Goal: Transaction & Acquisition: Subscribe to service/newsletter

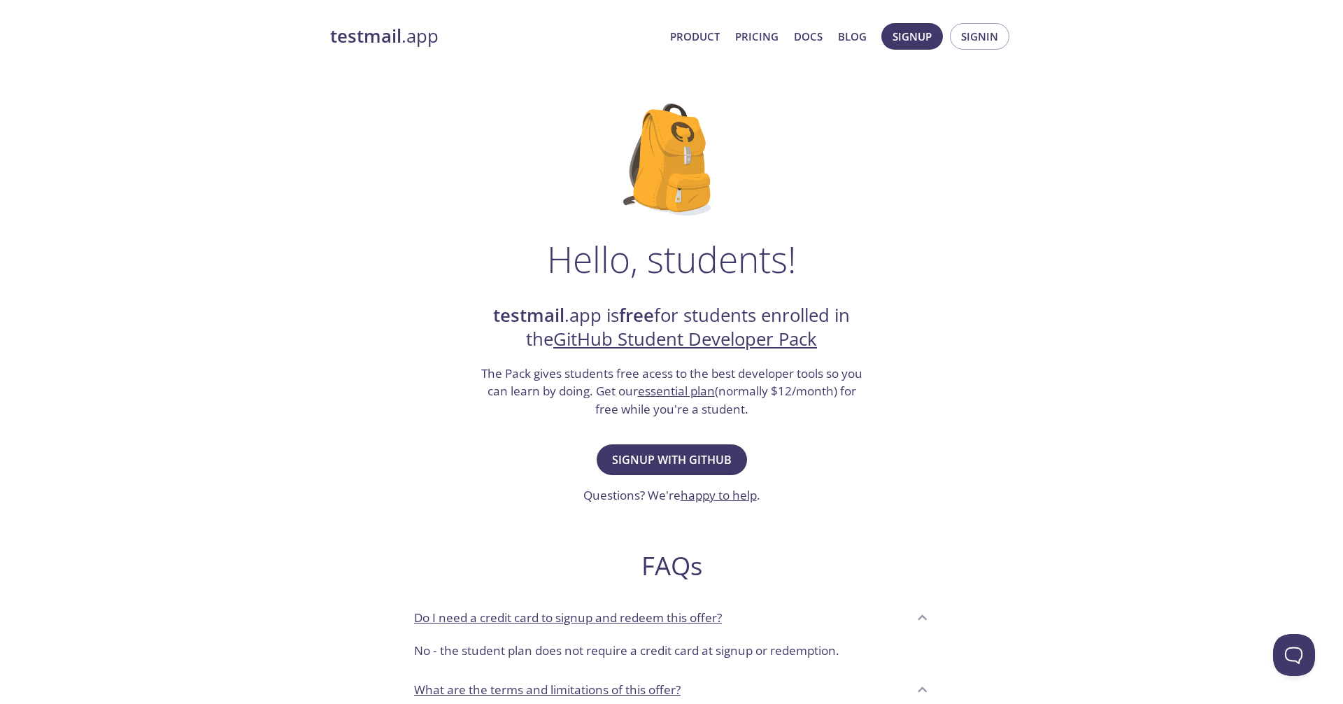
click at [687, 340] on link "GitHub Student Developer Pack" at bounding box center [685, 339] width 264 height 24
click at [676, 451] on span "Signup with GitHub" at bounding box center [672, 460] width 120 height 20
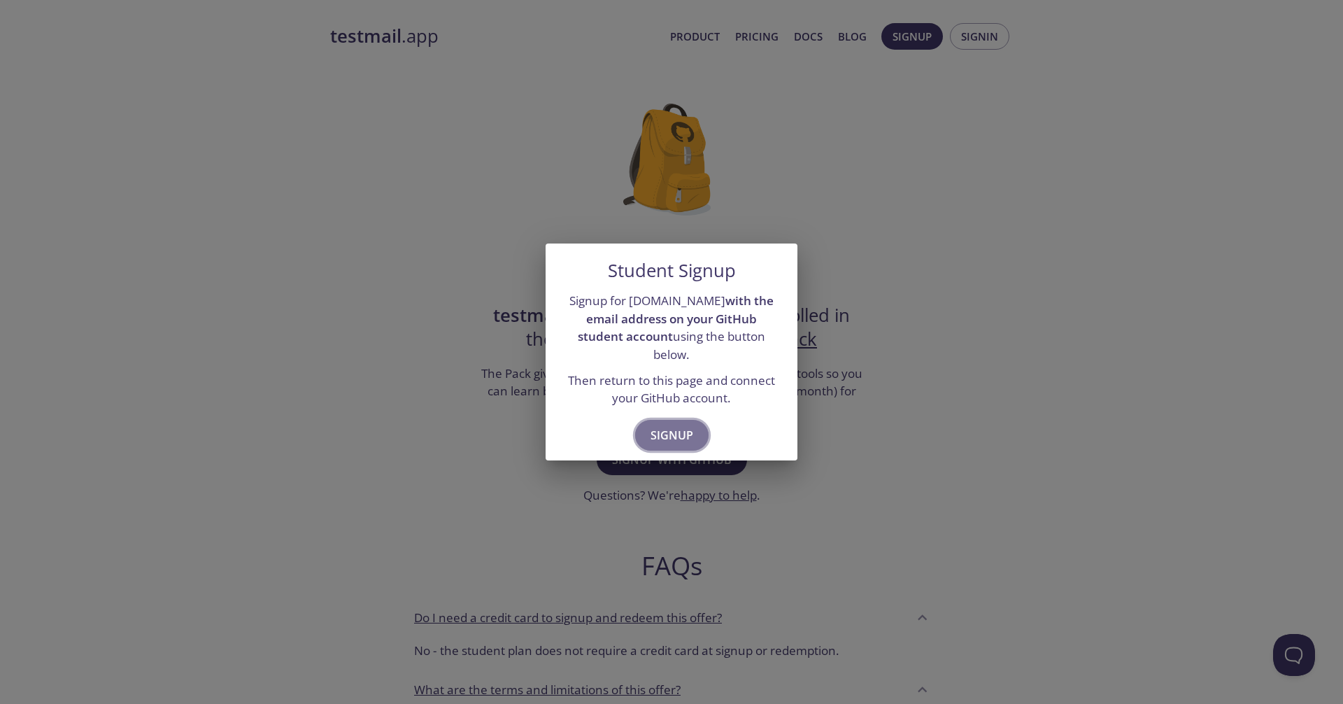
click at [664, 433] on span "Signup" at bounding box center [672, 435] width 43 height 20
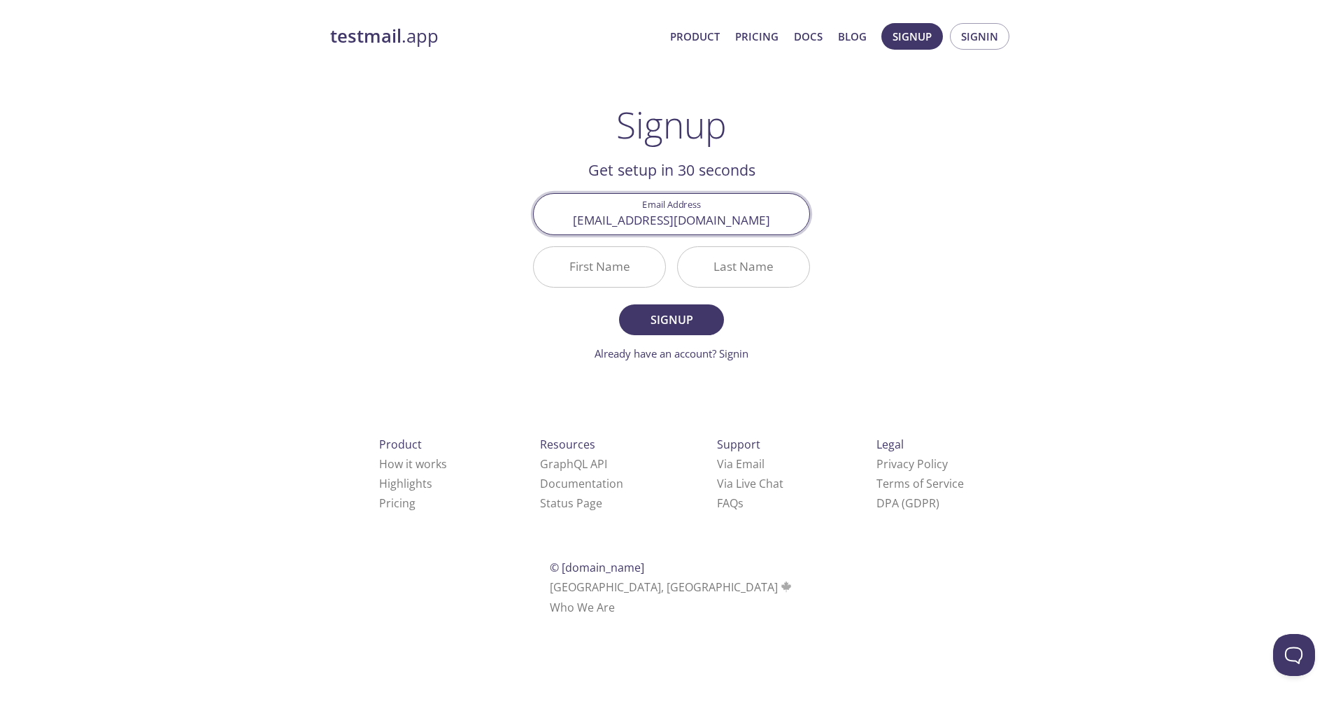
type input "[EMAIL_ADDRESS][DOMAIN_NAME]"
click at [611, 276] on input "First Name" at bounding box center [600, 267] width 132 height 40
type input "A"
type input "Havoc"
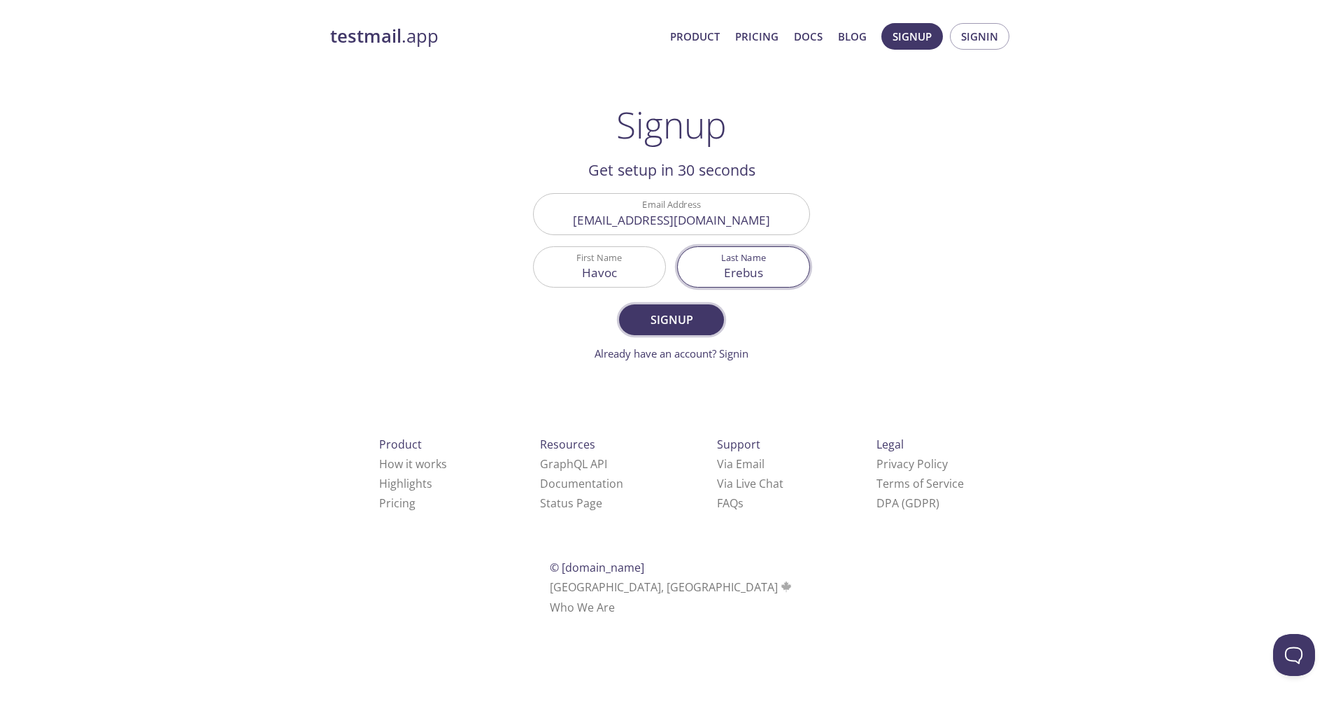
type input "Erebus"
click at [665, 311] on span "Signup" at bounding box center [671, 320] width 74 height 20
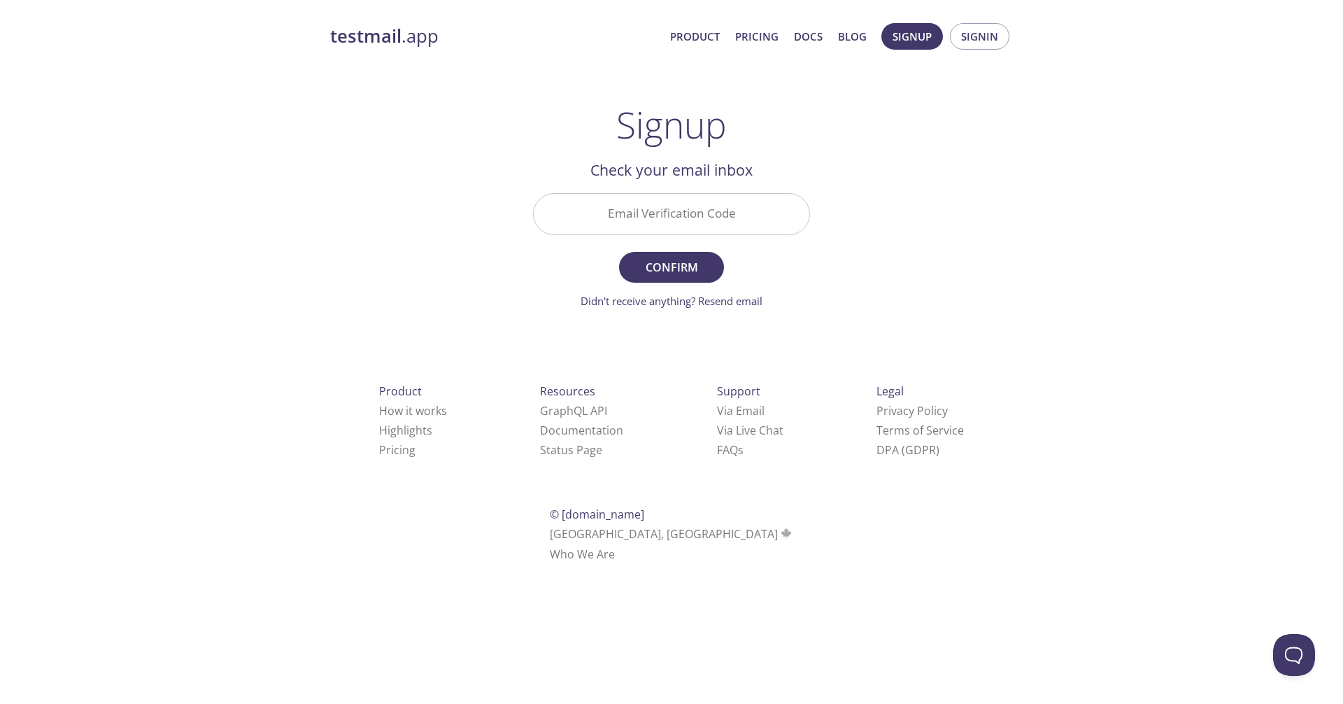
click at [693, 220] on input "Email Verification Code" at bounding box center [672, 214] width 276 height 40
paste input "531HSRB"
type input "531HSRB"
click at [670, 260] on span "Confirm" at bounding box center [671, 267] width 74 height 20
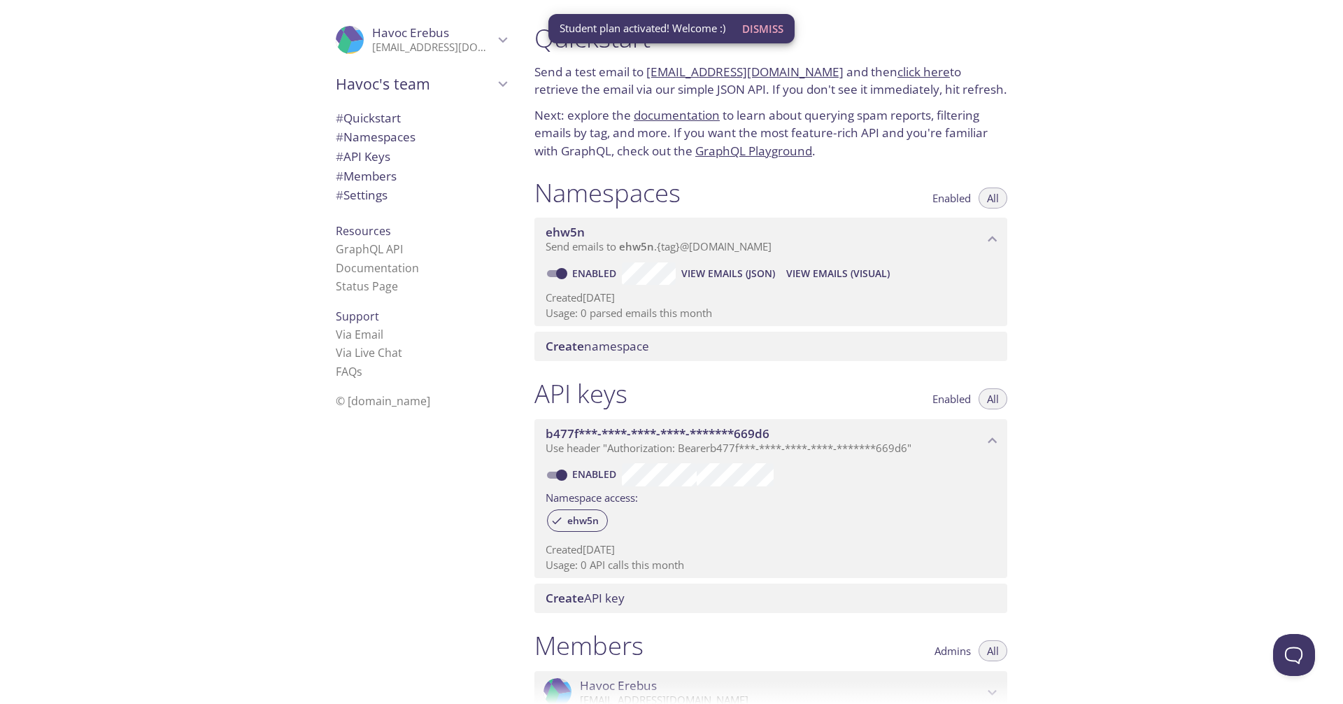
click at [763, 25] on span "Dismiss" at bounding box center [762, 29] width 41 height 18
